Goal: Task Accomplishment & Management: Manage account settings

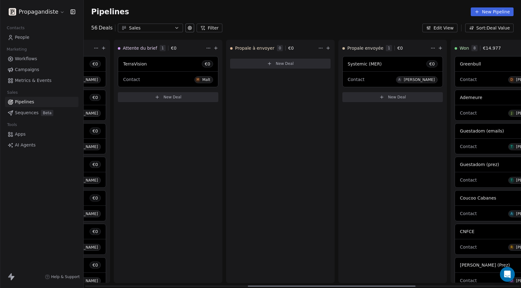
scroll to position [0, 428]
click at [264, 65] on button "New Deal" at bounding box center [279, 64] width 101 height 10
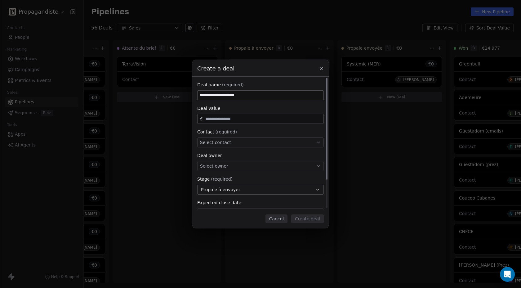
type input "**********"
click at [214, 141] on span "Select contact" at bounding box center [215, 142] width 31 height 6
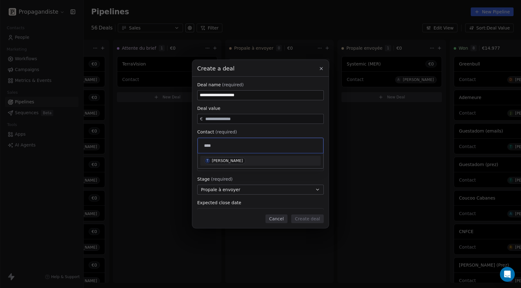
type input "****"
click at [233, 160] on div "[PERSON_NAME]" at bounding box center [227, 161] width 31 height 4
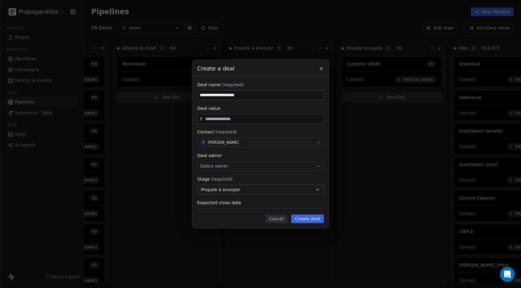
click at [311, 217] on button "Create deal" at bounding box center [307, 218] width 33 height 9
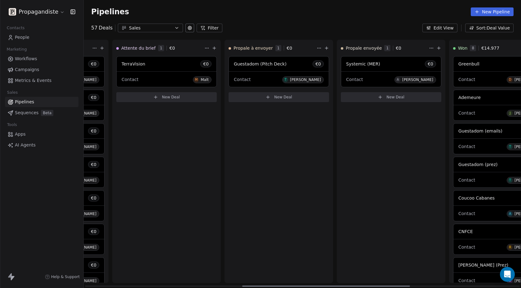
scroll to position [0, 410]
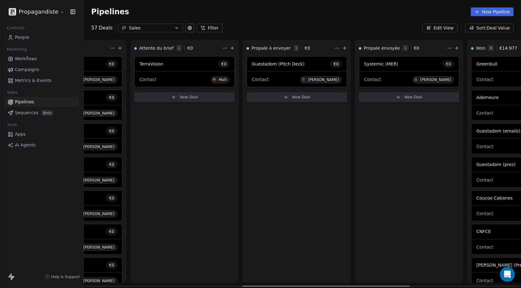
click at [297, 61] on span "Guestadom (Pitch Deck)" at bounding box center [278, 63] width 53 height 5
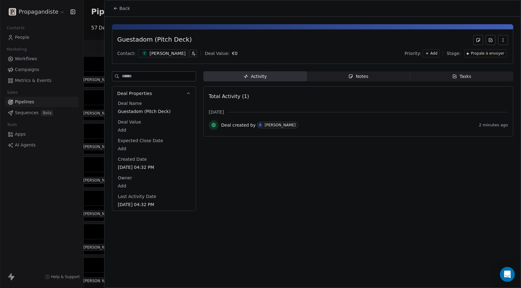
click at [151, 108] on span "Guestadom (Pitch Deck)" at bounding box center [154, 111] width 72 height 6
click at [157, 111] on span "Guestadom (Pitch Deck)" at bounding box center [154, 112] width 72 height 6
click at [148, 113] on span "Guestadom (Pitch Deck)" at bounding box center [154, 112] width 72 height 6
type textarea "**********"
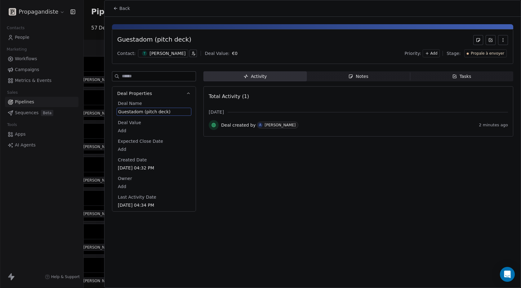
click at [97, 40] on div at bounding box center [260, 144] width 521 height 288
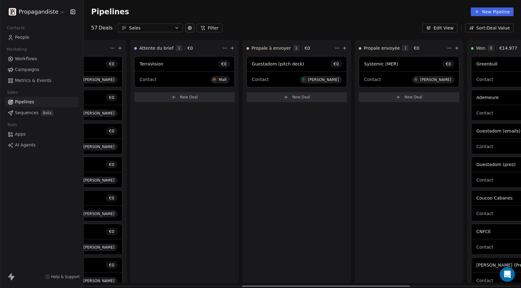
click at [294, 64] on span "Guestadom (pitch deck)" at bounding box center [278, 63] width 52 height 5
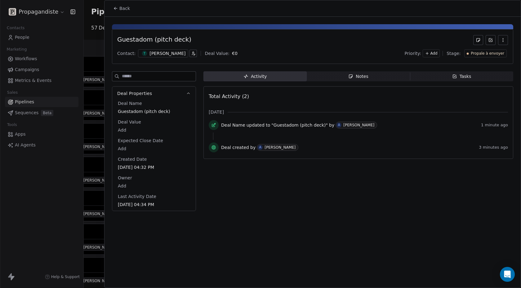
click at [314, 75] on span "Notes Notes" at bounding box center [358, 76] width 103 height 10
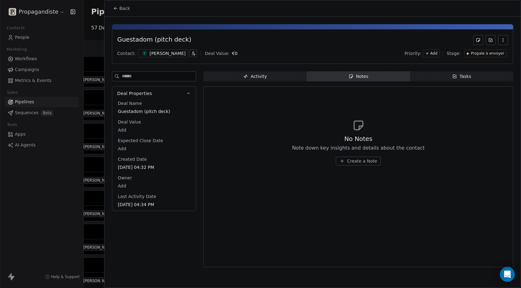
click at [355, 158] on span "Create a Note" at bounding box center [362, 161] width 30 height 6
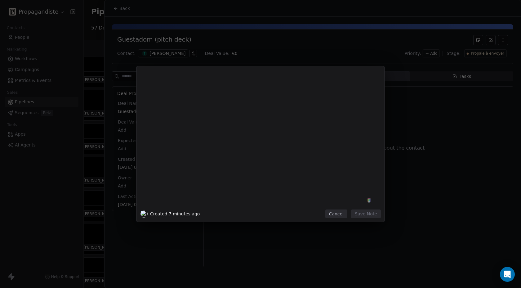
click at [338, 267] on div "Created 7 minutes ago Cancel Save Note" at bounding box center [260, 144] width 521 height 288
